Goal: Find contact information: Find contact information

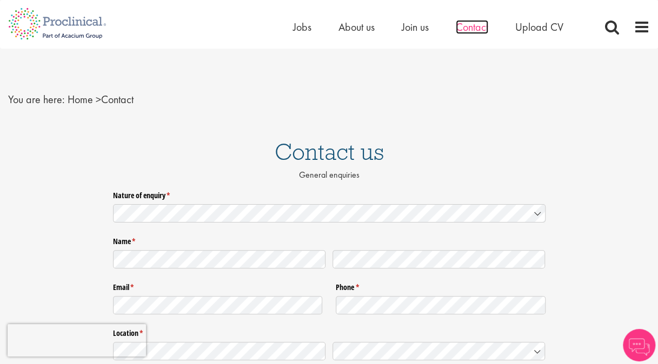
click at [473, 27] on span "Contact" at bounding box center [472, 27] width 32 height 14
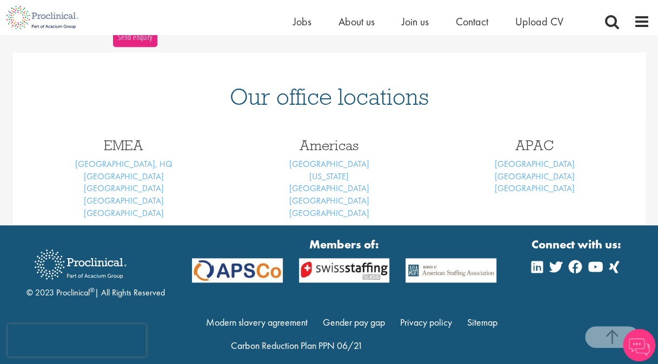
scroll to position [433, 0]
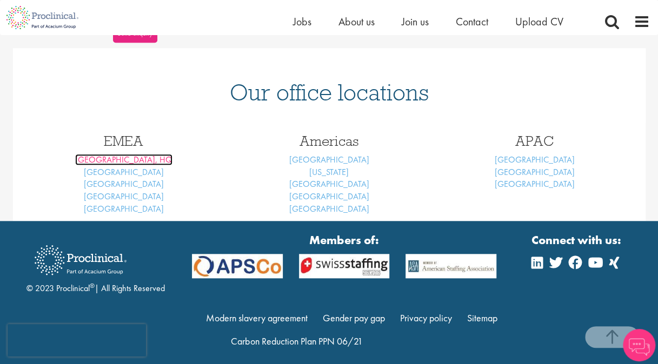
click at [124, 160] on link "[GEOGRAPHIC_DATA], HQ" at bounding box center [123, 159] width 97 height 11
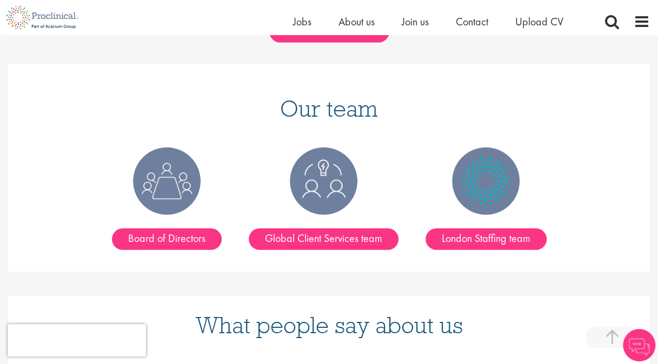
scroll to position [1352, 0]
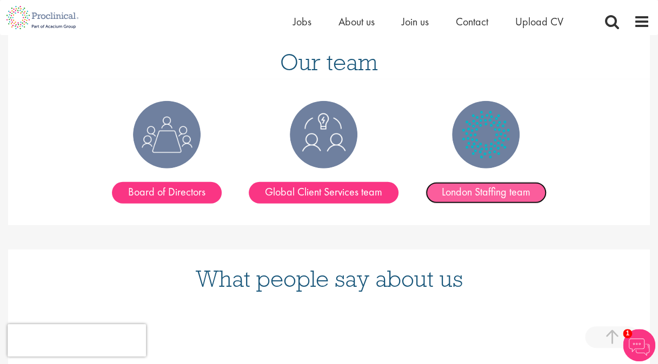
click at [459, 182] on link "London Staffing team" at bounding box center [486, 193] width 121 height 22
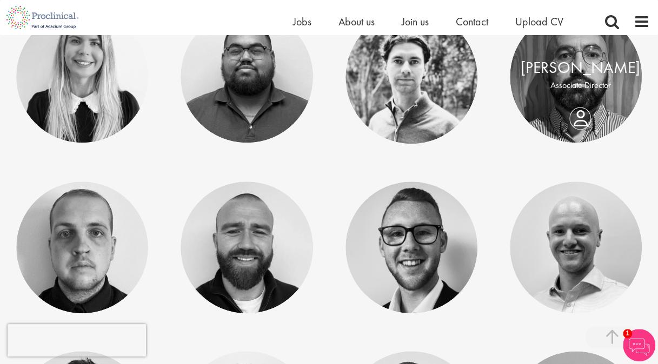
scroll to position [433, 0]
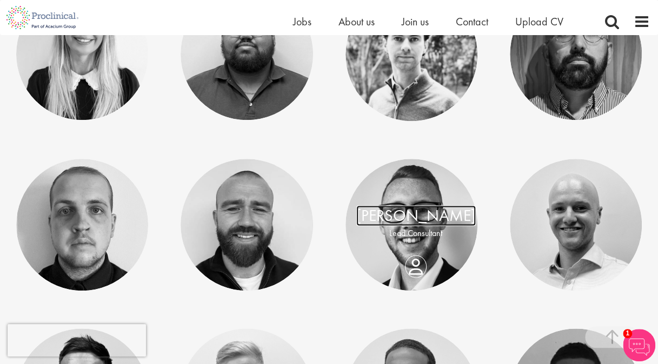
click at [402, 220] on link "[PERSON_NAME]" at bounding box center [415, 215] width 119 height 21
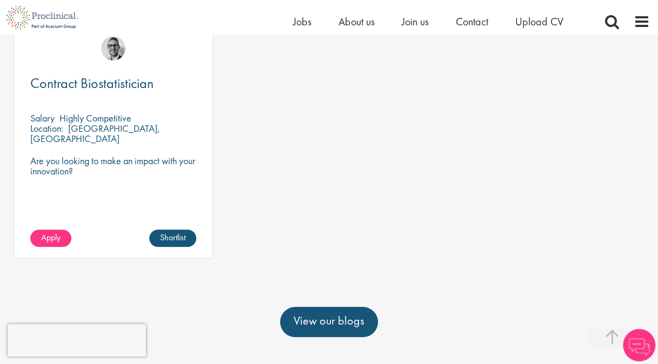
scroll to position [216, 0]
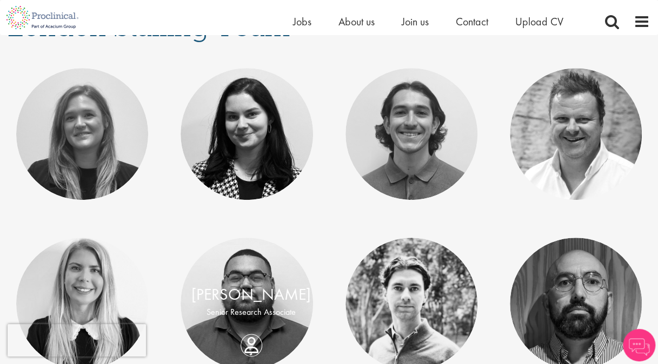
scroll to position [54, 0]
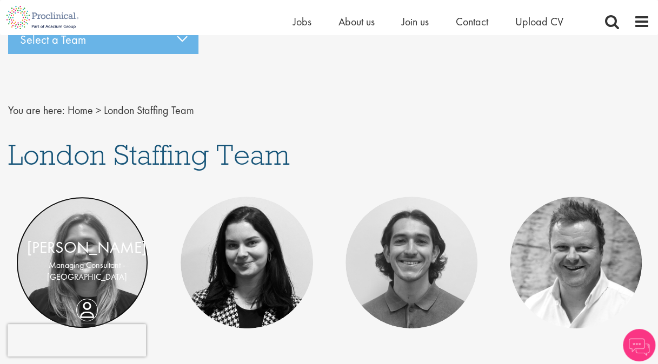
click at [88, 230] on link at bounding box center [82, 263] width 132 height 132
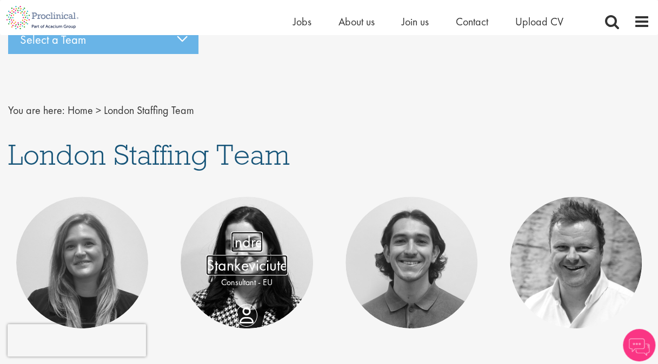
click at [250, 244] on link "Indre Stankeviciute" at bounding box center [247, 253] width 82 height 44
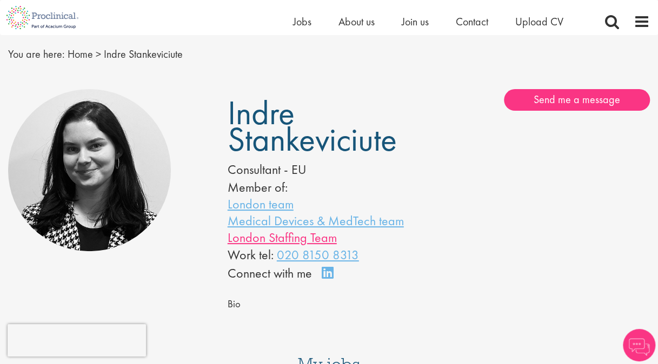
scroll to position [54, 0]
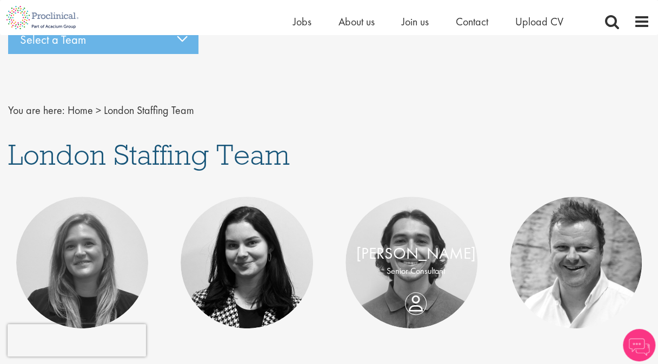
click at [414, 277] on div "[PERSON_NAME] Senior Consultant" at bounding box center [415, 262] width 141 height 41
click at [412, 271] on p "Senior Consultant" at bounding box center [415, 271] width 119 height 12
click at [413, 234] on link at bounding box center [411, 263] width 132 height 132
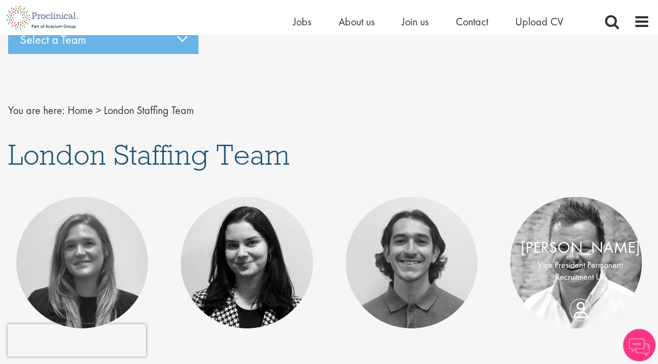
click at [587, 274] on p "Vice President Permanent Recruitment UK" at bounding box center [580, 271] width 119 height 25
click at [576, 249] on link "David Nixon" at bounding box center [580, 247] width 119 height 21
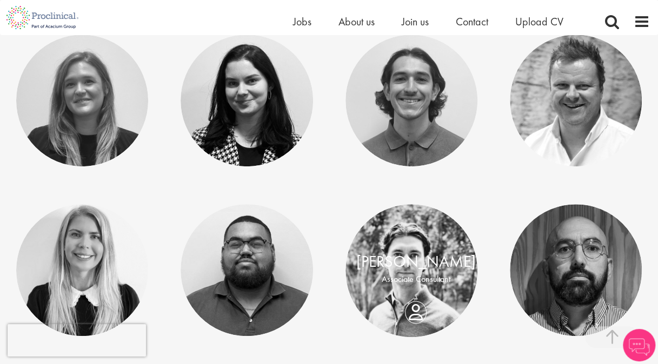
scroll to position [324, 0]
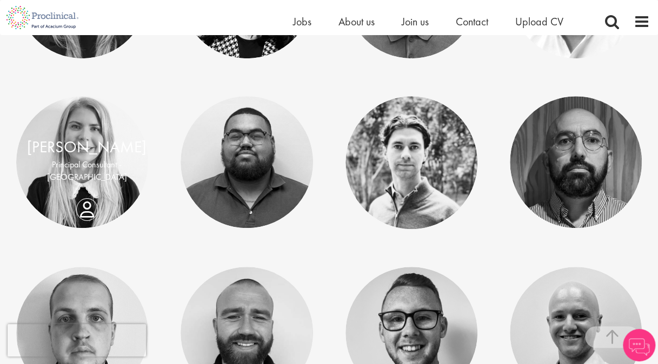
click at [94, 174] on p "Principal Consultant - [GEOGRAPHIC_DATA]" at bounding box center [86, 171] width 119 height 25
click at [80, 156] on link "[PERSON_NAME]" at bounding box center [86, 147] width 119 height 21
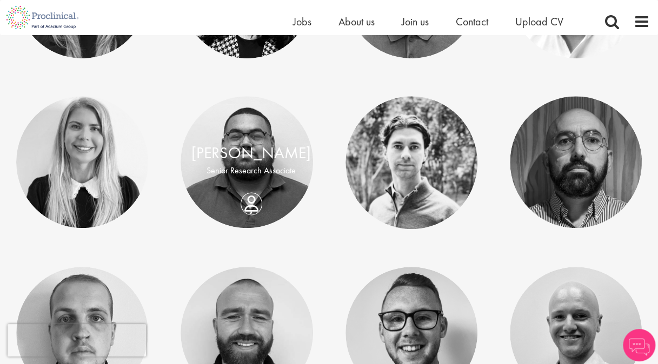
click at [256, 177] on div "[PERSON_NAME] Senior Research Associate" at bounding box center [251, 162] width 141 height 41
click at [262, 170] on p "Senior Research Associate" at bounding box center [250, 171] width 119 height 12
click at [249, 183] on div "Ashley Bennett Senior Research Associate" at bounding box center [251, 162] width 141 height 41
click at [258, 148] on link "Ashley Bennett" at bounding box center [250, 153] width 119 height 21
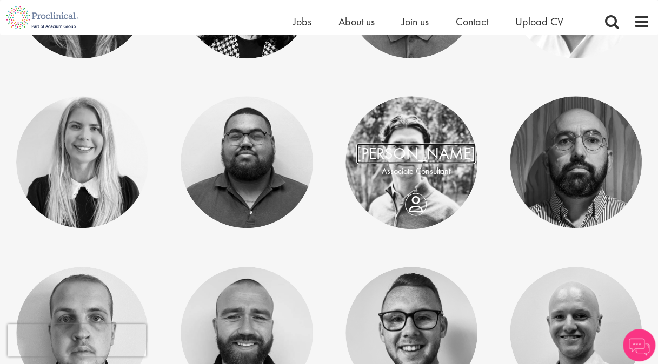
click at [415, 161] on link "[PERSON_NAME]" at bounding box center [415, 153] width 119 height 21
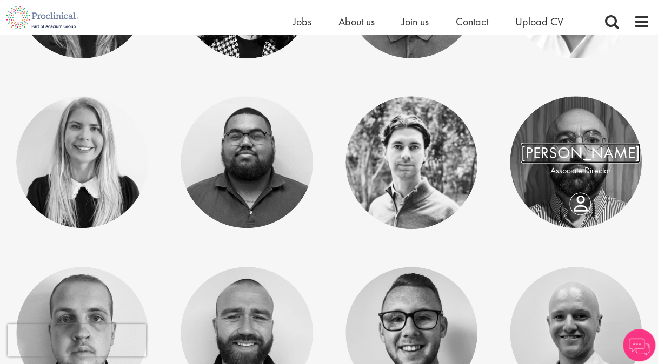
click at [592, 160] on link "[PERSON_NAME]" at bounding box center [580, 153] width 119 height 21
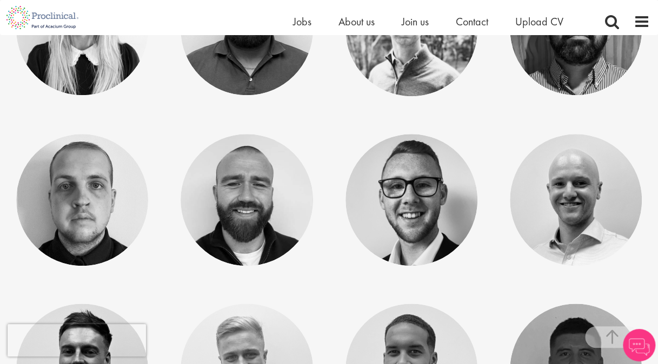
scroll to position [487, 0]
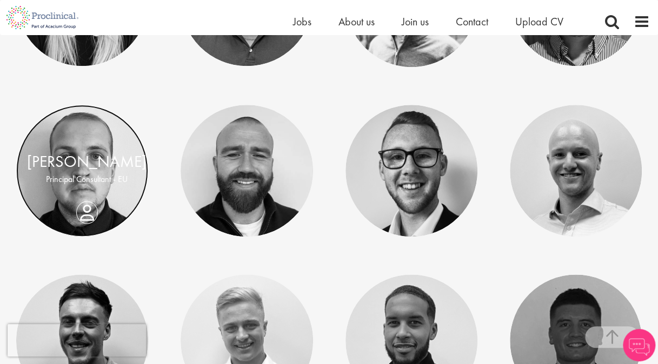
click at [83, 197] on link at bounding box center [82, 171] width 132 height 132
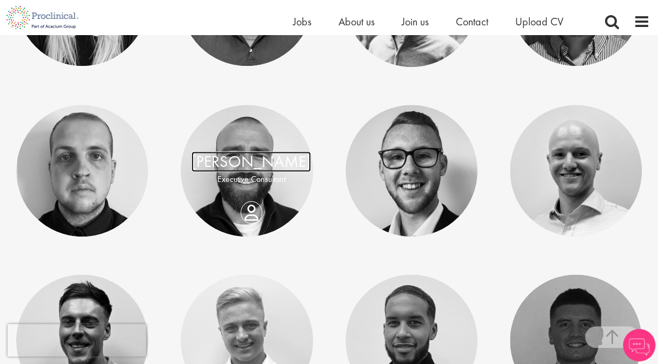
click at [253, 170] on link "[PERSON_NAME]" at bounding box center [250, 161] width 119 height 21
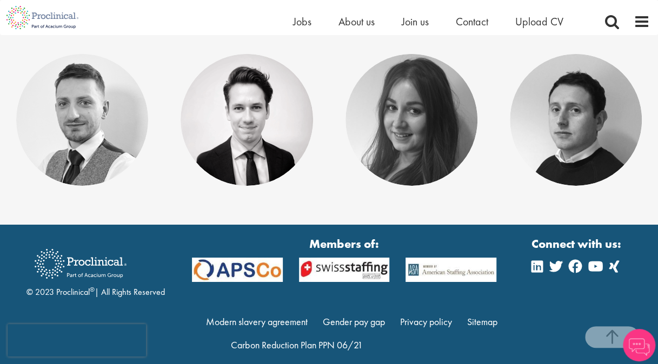
scroll to position [1730, 0]
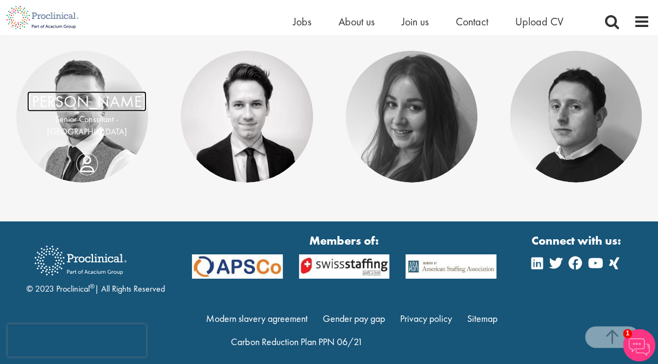
click at [90, 112] on link "[PERSON_NAME]" at bounding box center [86, 101] width 119 height 21
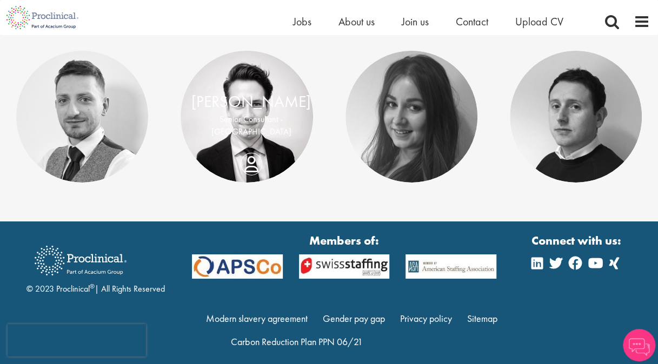
click at [261, 134] on div "Joseph Coudray Senior Consultant - Japan" at bounding box center [251, 117] width 141 height 54
click at [271, 99] on link "Joseph Coudray" at bounding box center [250, 101] width 119 height 21
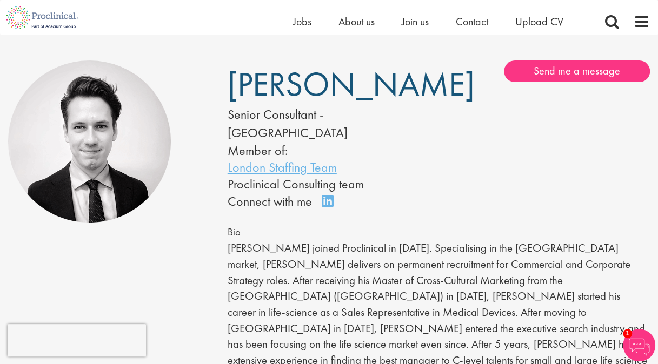
scroll to position [54, 0]
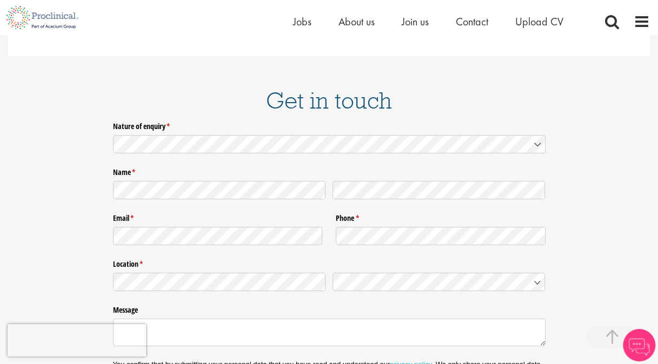
scroll to position [1496, 0]
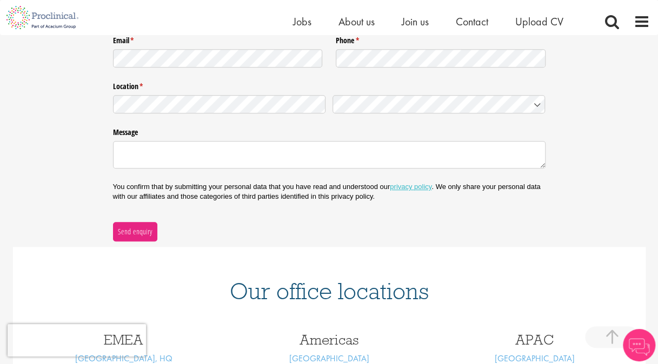
scroll to position [441, 0]
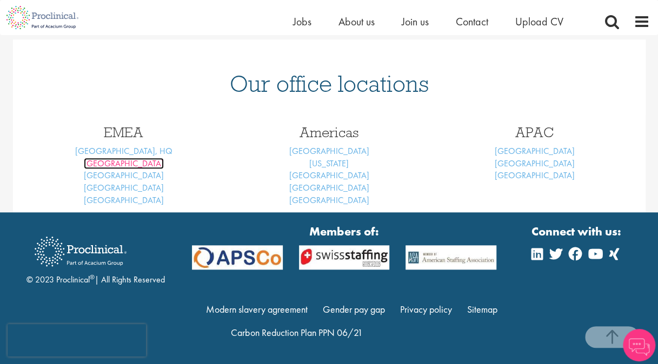
click at [127, 161] on link "Basel" at bounding box center [124, 163] width 80 height 11
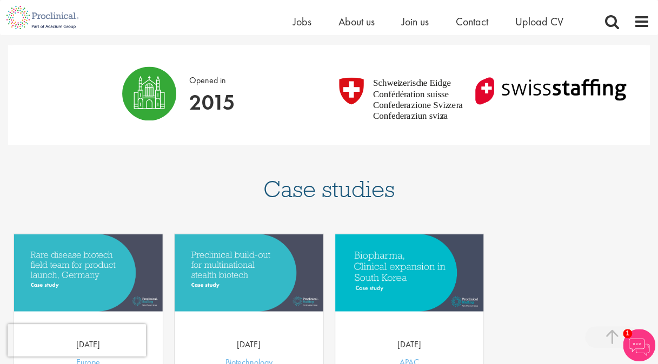
scroll to position [1032, 0]
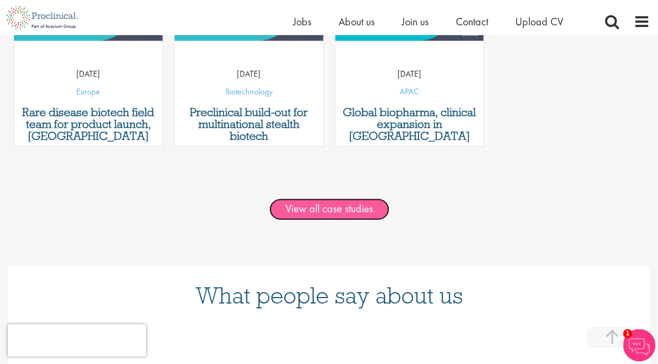
click at [327, 199] on link "View all case studies" at bounding box center [329, 210] width 120 height 22
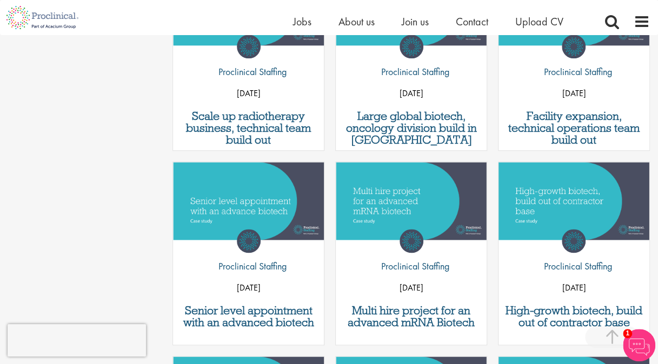
scroll to position [606, 0]
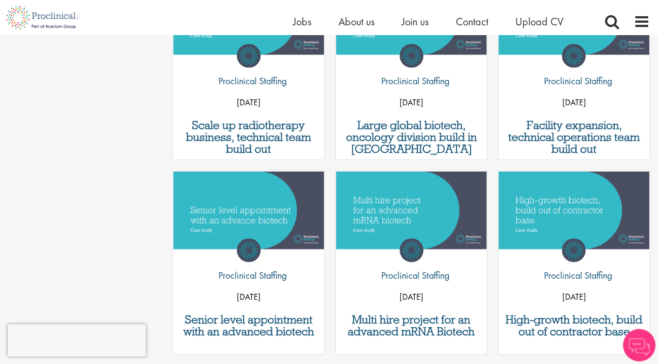
scroll to position [610, 0]
